Goal: Task Accomplishment & Management: Use online tool/utility

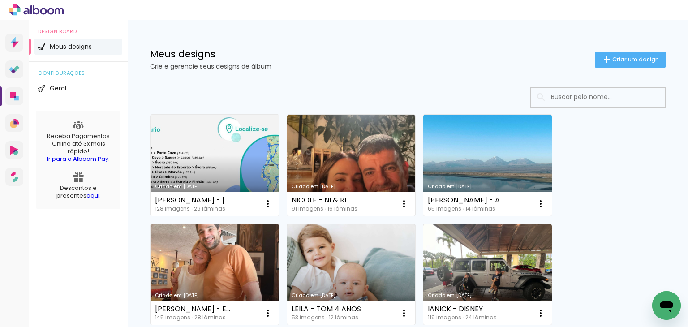
click at [227, 154] on link "Criado em [DATE]" at bounding box center [214, 165] width 129 height 101
